Goal: Information Seeking & Learning: Learn about a topic

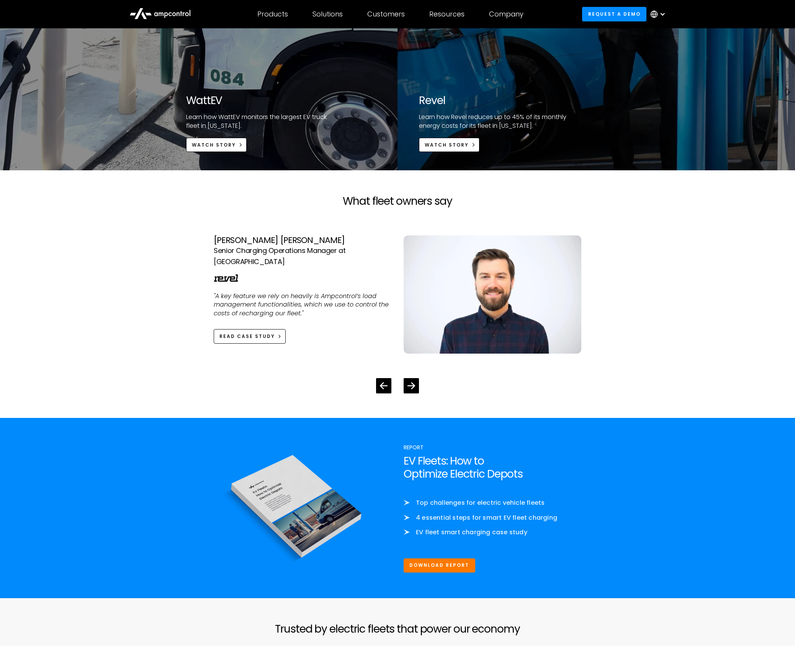
scroll to position [1584, 0]
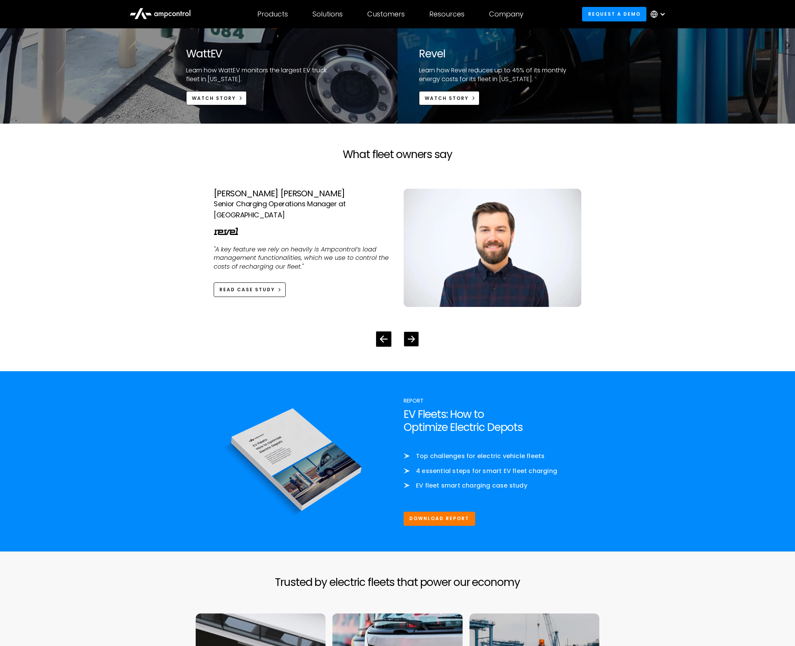
click at [412, 339] on icon "Next slide" at bounding box center [411, 339] width 7 height 7
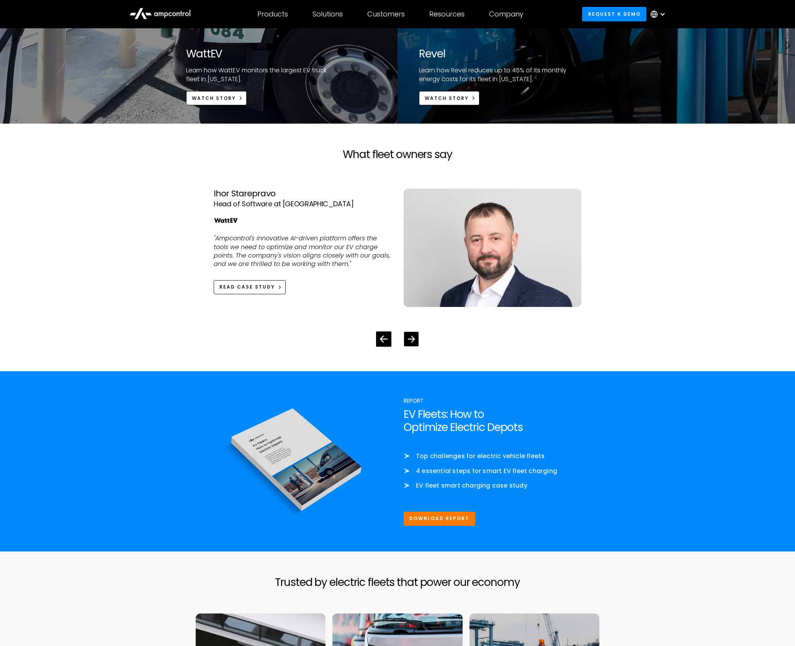
click at [412, 339] on icon "Next slide" at bounding box center [411, 339] width 7 height 7
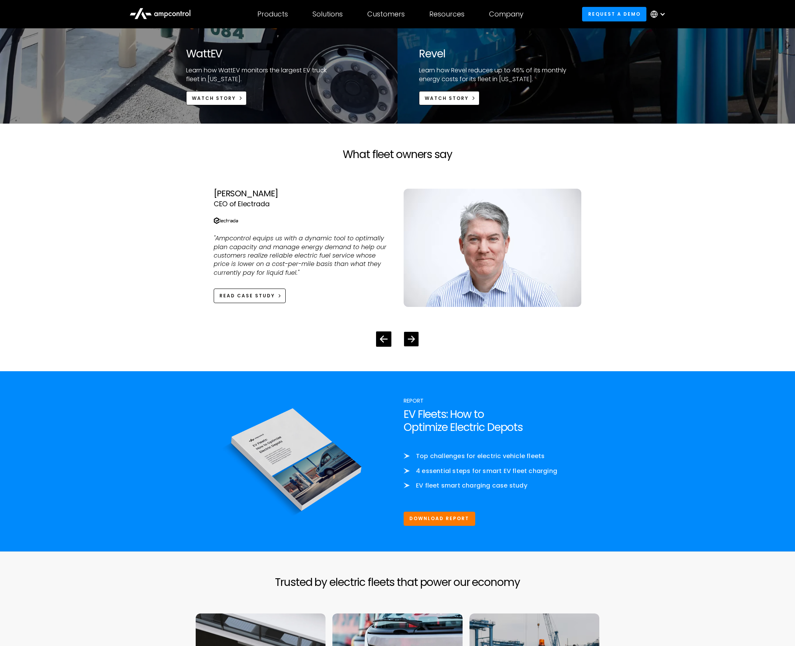
click at [412, 339] on icon "Next slide" at bounding box center [411, 339] width 7 height 7
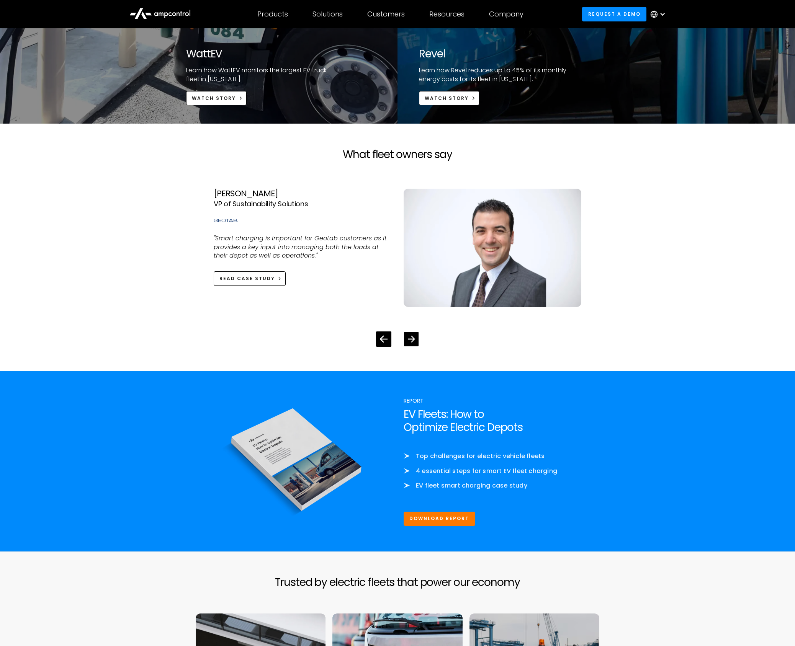
click at [412, 339] on icon "Next slide" at bounding box center [411, 339] width 7 height 7
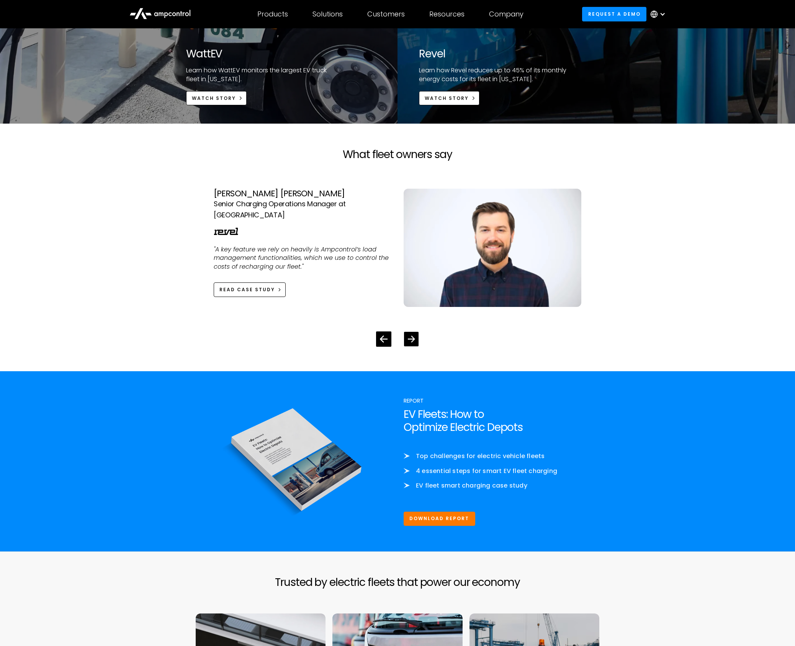
click at [412, 339] on icon "Next slide" at bounding box center [411, 339] width 7 height 7
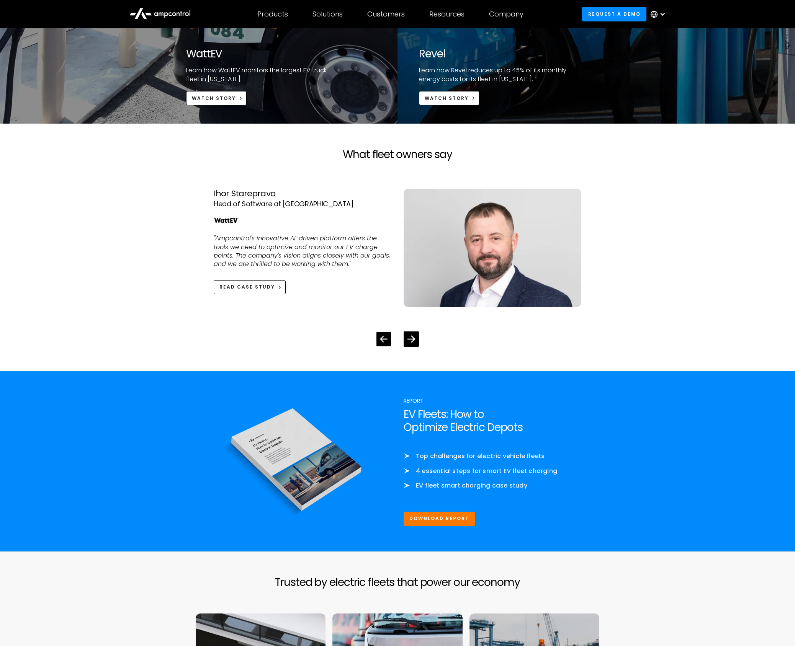
click at [384, 339] on icon "Previous slide" at bounding box center [383, 339] width 7 height 7
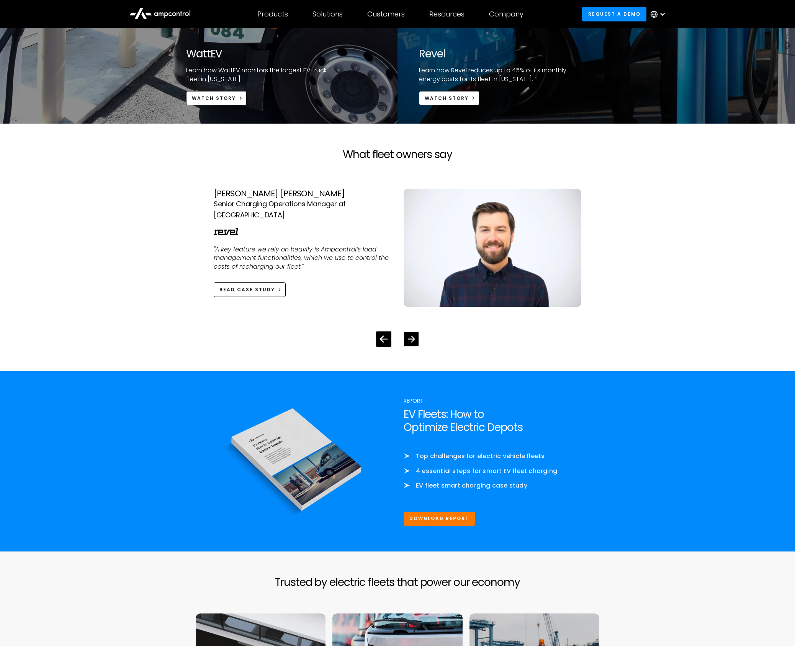
click at [405, 340] on div "Next slide" at bounding box center [411, 339] width 15 height 15
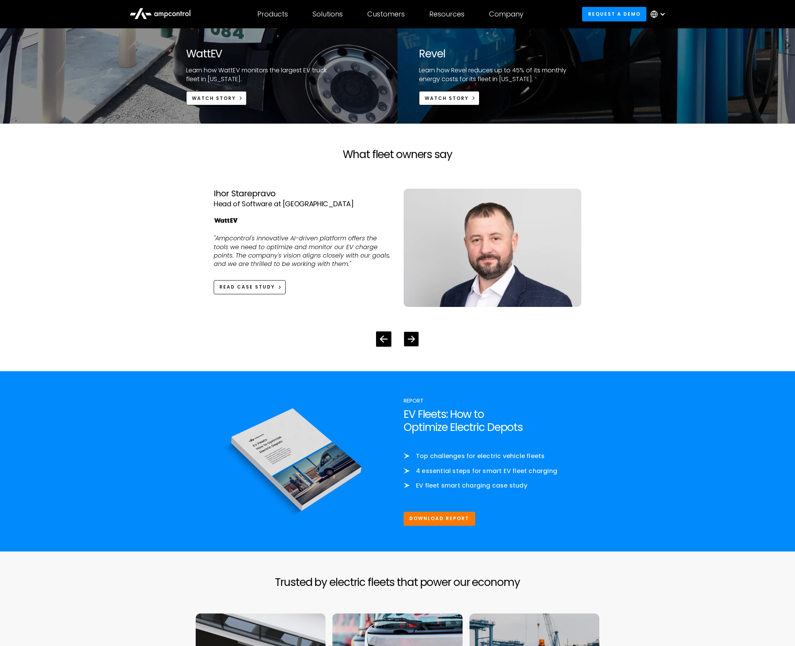
click at [405, 340] on div "Next slide" at bounding box center [411, 339] width 15 height 15
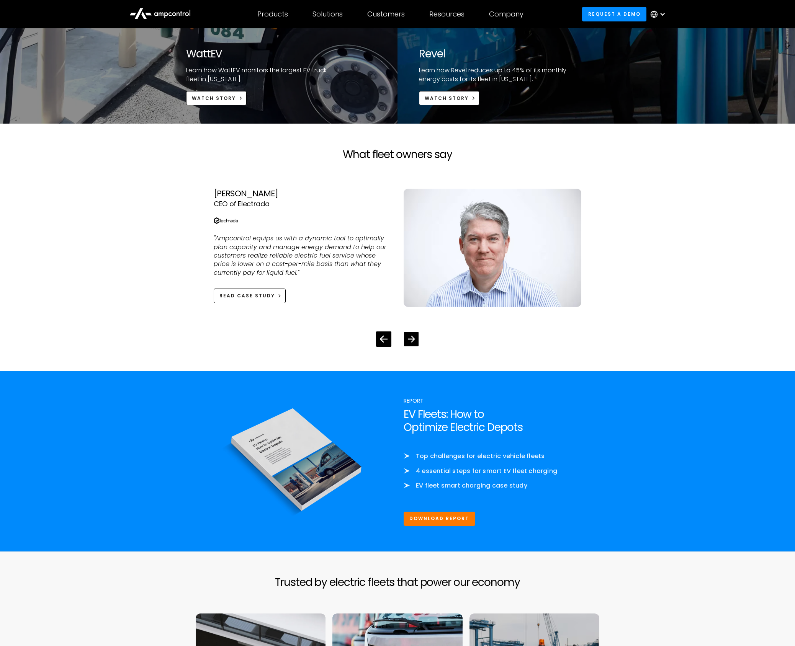
click at [405, 340] on div "Next slide" at bounding box center [411, 339] width 15 height 15
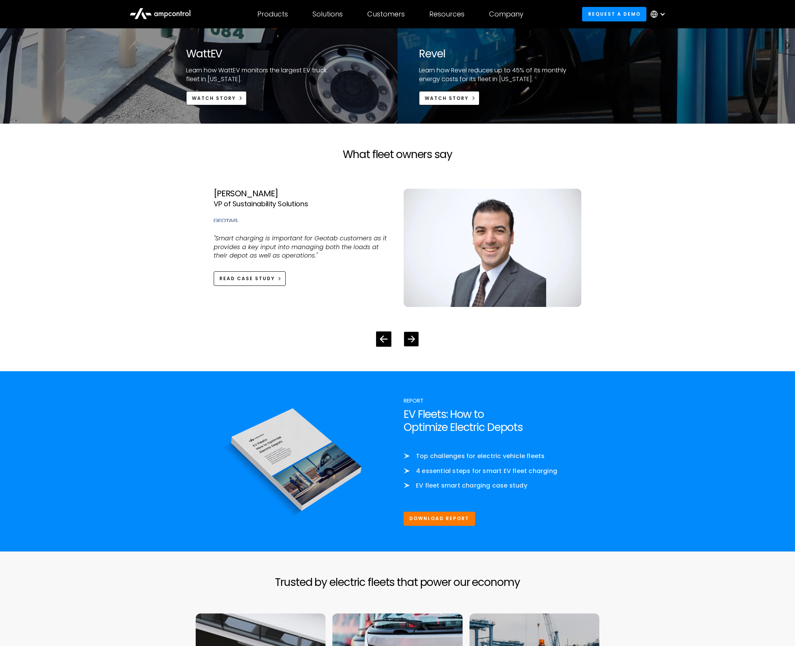
click at [405, 340] on div "Next slide" at bounding box center [411, 339] width 15 height 15
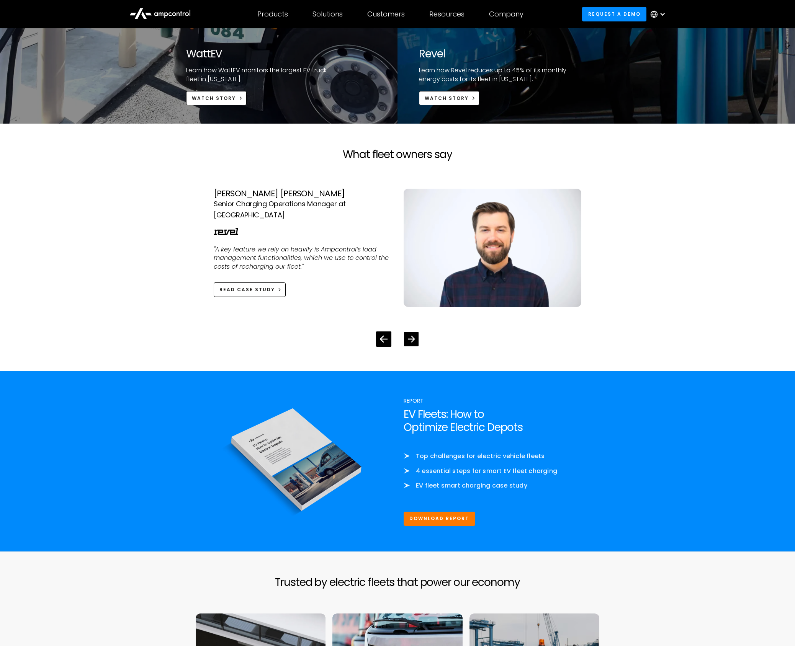
click at [405, 340] on div "Next slide" at bounding box center [411, 339] width 15 height 15
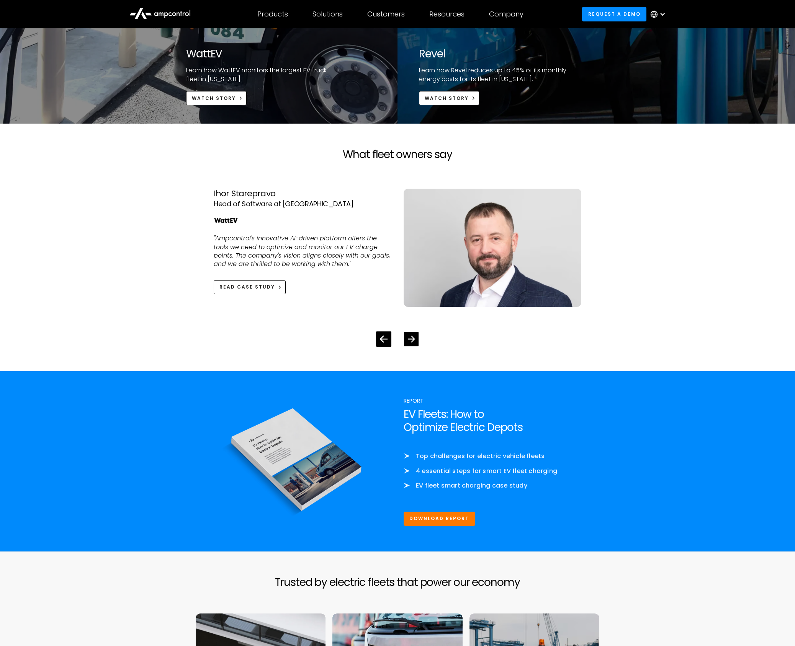
click at [405, 340] on div "Next slide" at bounding box center [411, 339] width 15 height 15
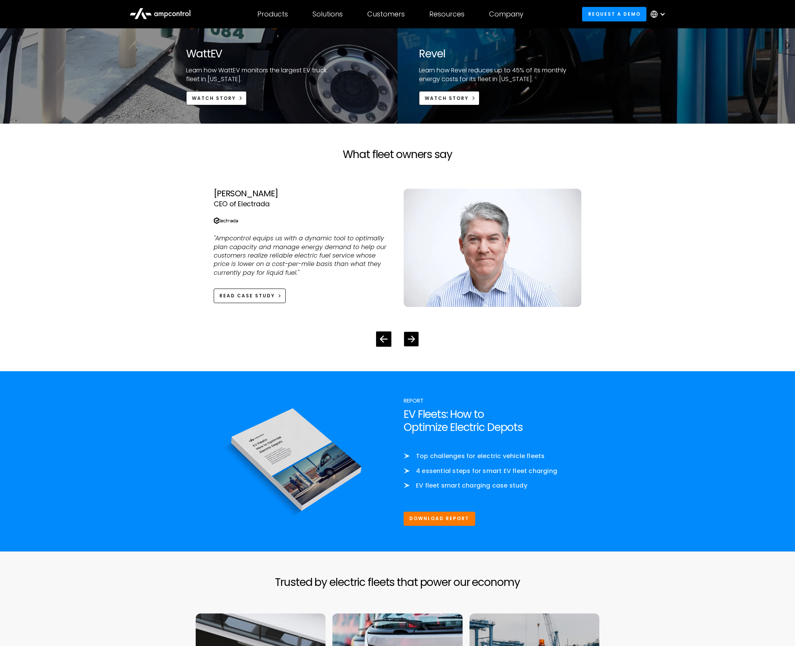
click at [414, 340] on icon "Next slide" at bounding box center [411, 339] width 7 height 7
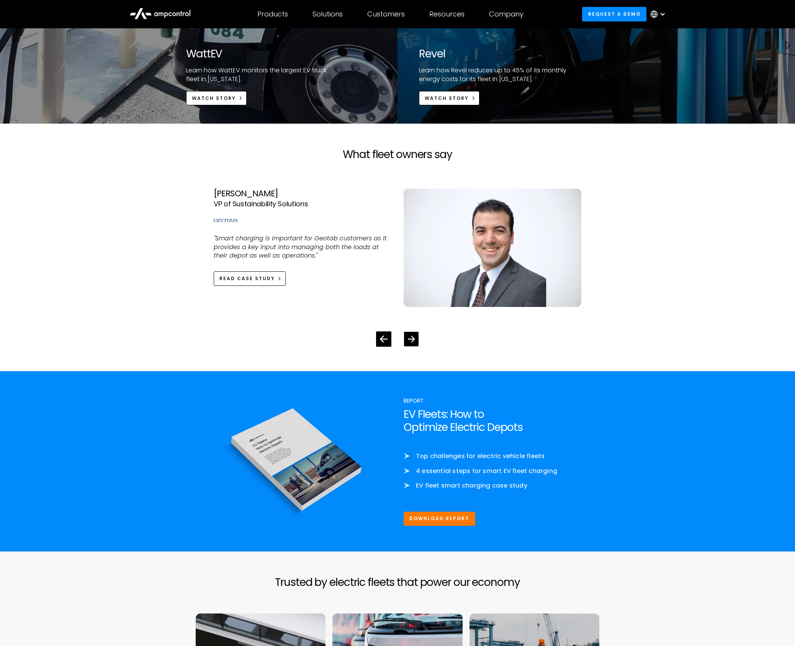
click at [414, 340] on icon "Next slide" at bounding box center [411, 339] width 7 height 7
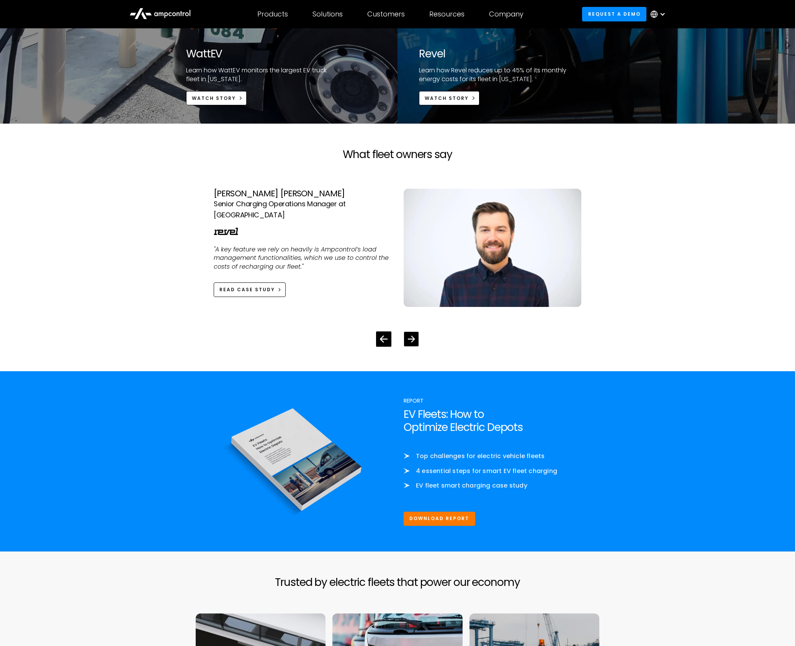
click at [414, 340] on icon "Next slide" at bounding box center [411, 339] width 7 height 7
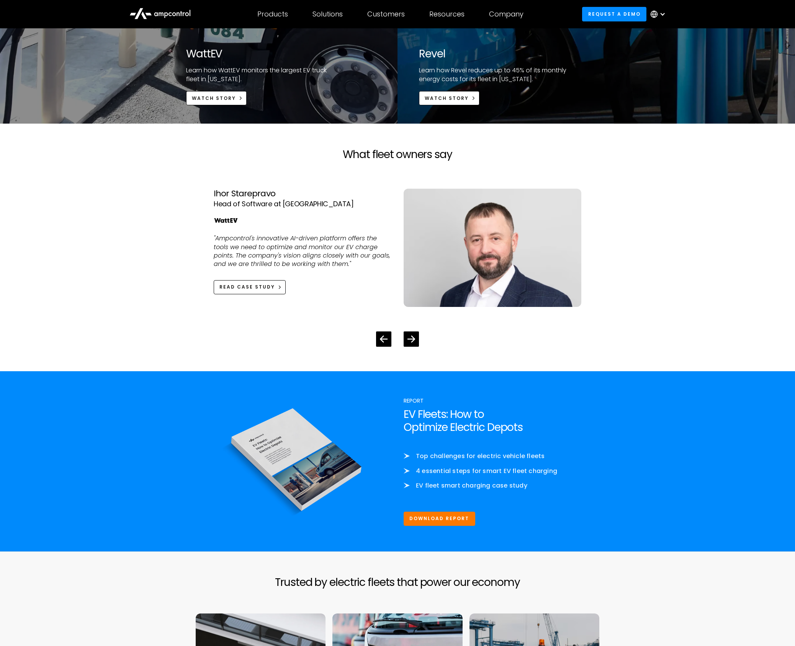
click at [649, 240] on section "What fleet owners say [PERSON_NAME] CEO of Electrada "Ampcontrol equips us with…" at bounding box center [397, 248] width 795 height 248
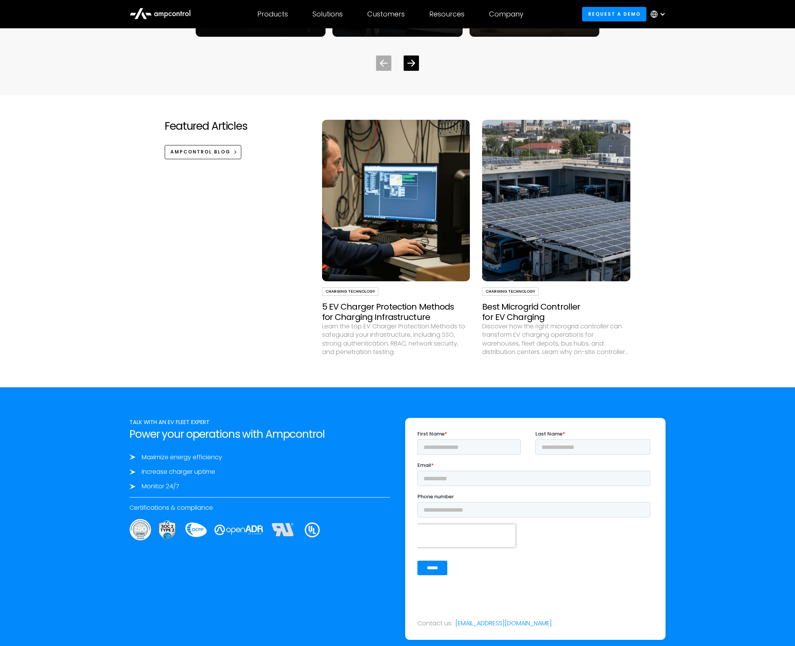
scroll to position [2746, 0]
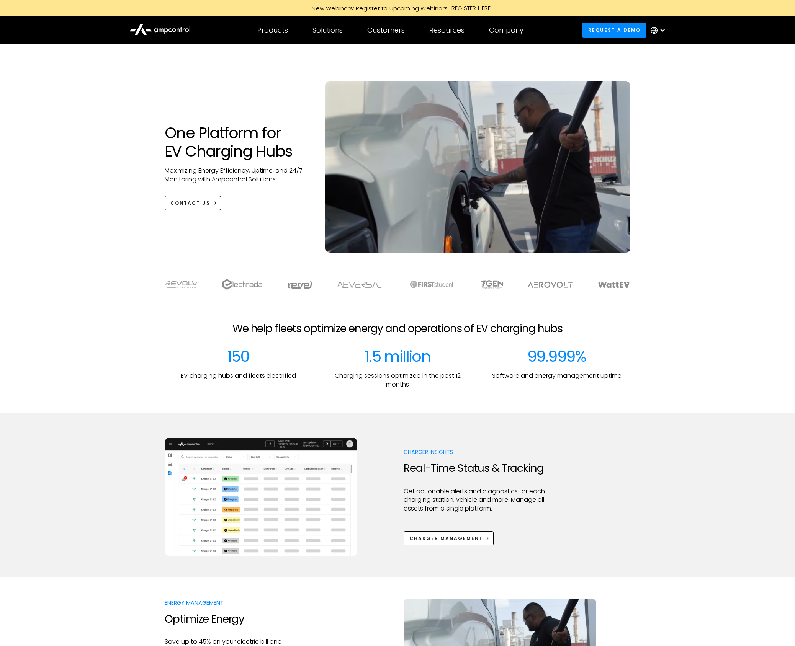
click at [671, 172] on div "One Platform for EV Charging Hubs Maximizing Energy Efficiency, Uptime, and 24/…" at bounding box center [397, 156] width 795 height 224
click at [674, 167] on div "One Platform for EV Charging Hubs Maximizing Energy Efficiency, Uptime, and 24/…" at bounding box center [397, 156] width 795 height 224
click at [216, 100] on div "One Platform for EV Charging Hubs Maximizing Energy Efficiency, Uptime, and 24/…" at bounding box center [397, 174] width 481 height 187
click at [223, 92] on div "One Platform for EV Charging Hubs Maximizing Energy Efficiency, Uptime, and 24/…" at bounding box center [397, 174] width 481 height 187
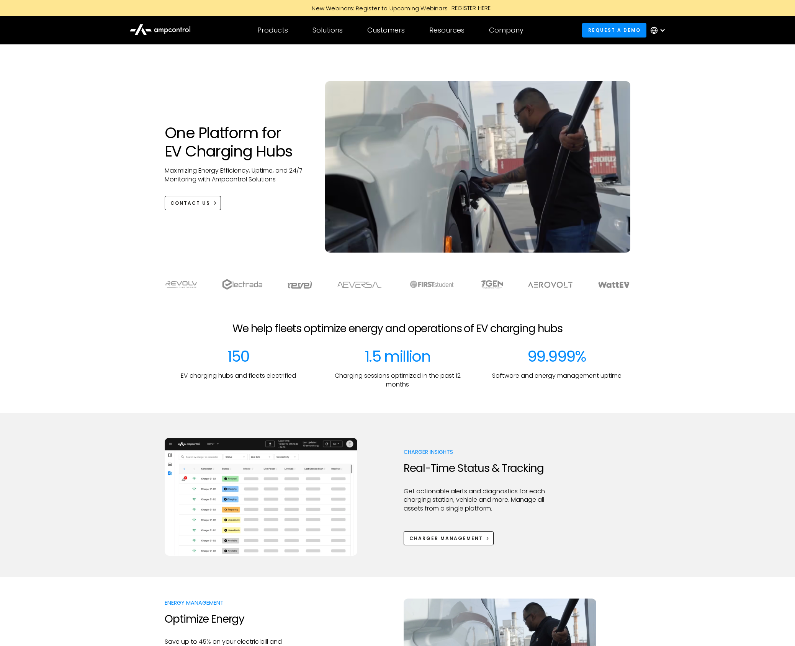
click at [223, 92] on div "One Platform for EV Charging Hubs Maximizing Energy Efficiency, Uptime, and 24/…" at bounding box center [397, 174] width 481 height 187
click at [236, 89] on div "One Platform for EV Charging Hubs Maximizing Energy Efficiency, Uptime, and 24/…" at bounding box center [397, 174] width 481 height 187
click at [500, 36] on div "Company COMPANY Company news Careers About Contact Us COMPANY NEWS Highlight Am…" at bounding box center [506, 30] width 59 height 27
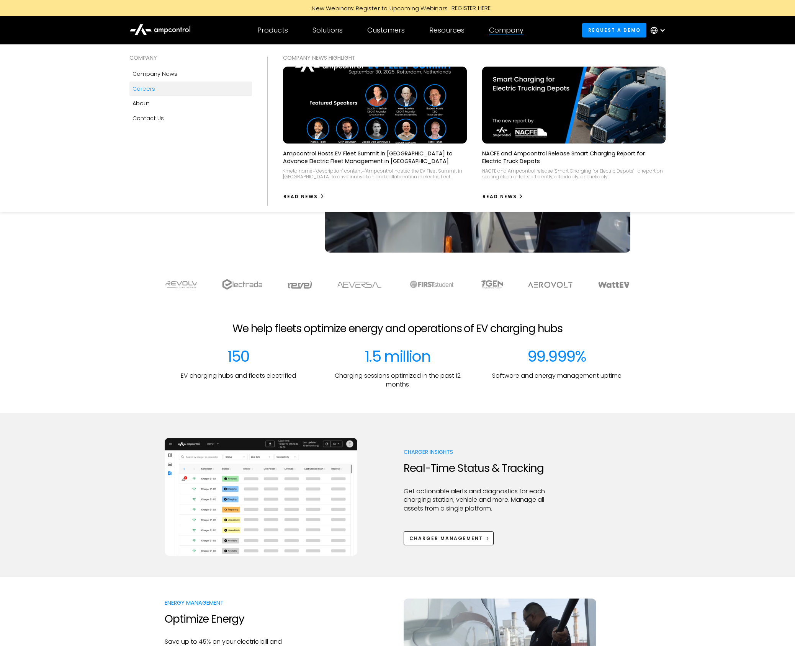
click at [141, 88] on div "Careers" at bounding box center [143, 89] width 23 height 8
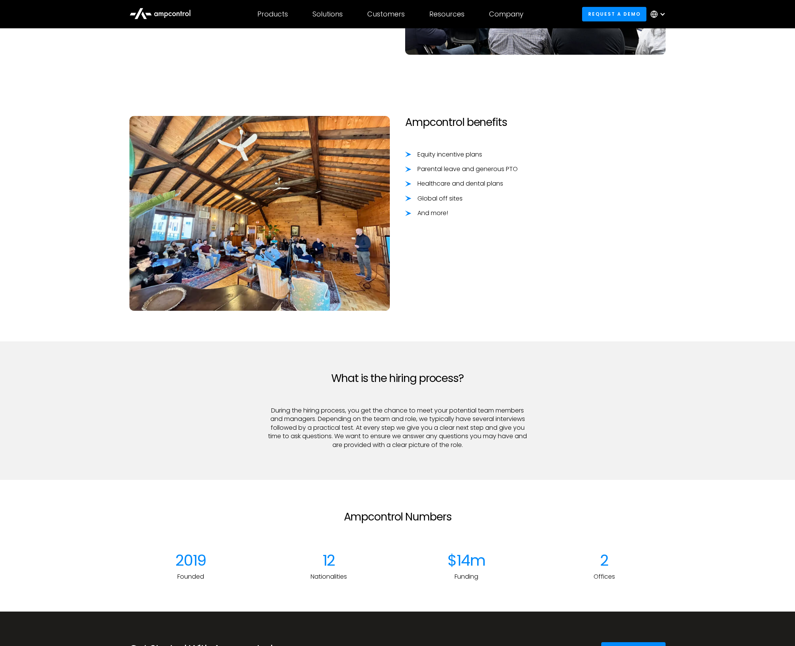
scroll to position [746, 0]
click at [428, 154] on div "Equity incentive plans" at bounding box center [449, 154] width 65 height 8
drag, startPoint x: 428, startPoint y: 154, endPoint x: 451, endPoint y: 200, distance: 51.7
click at [451, 200] on div "Equity incentive plans Parental leave and generous PTO Healthcare and dental pl…" at bounding box center [535, 183] width 260 height 67
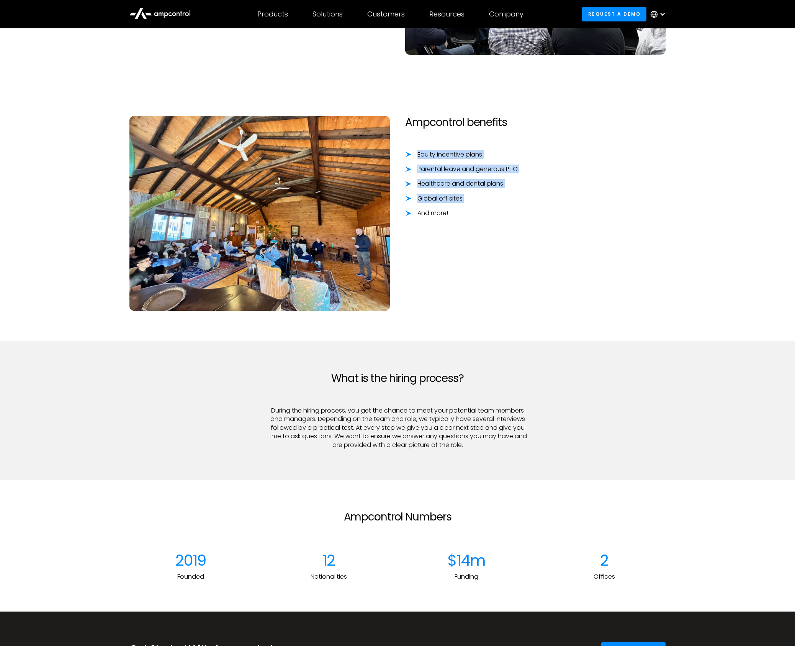
copy div "Equity incentive plans Parental leave and generous PTO Healthcare and dental pl…"
click at [644, 260] on div "Ampcontrol benefits Equity incentive plans Parental leave and generous PTO Heal…" at bounding box center [535, 213] width 276 height 195
